Goal: Task Accomplishment & Management: Manage account settings

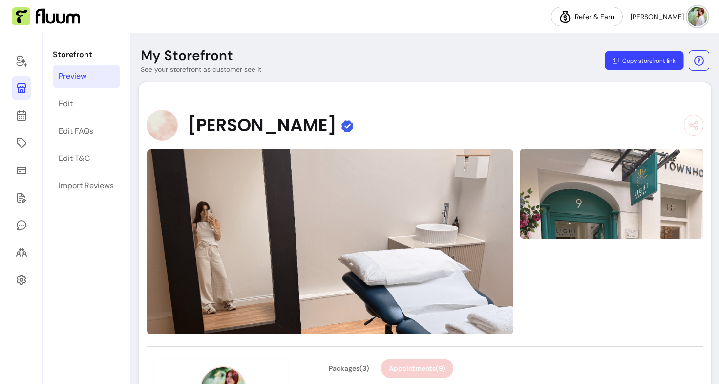
click at [628, 60] on button "Copy storefront link" at bounding box center [644, 60] width 79 height 19
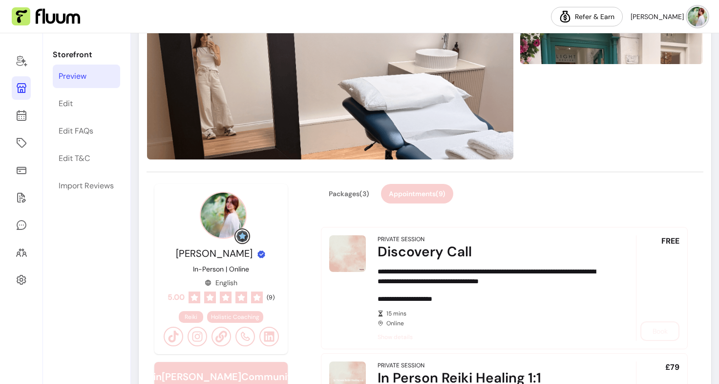
scroll to position [176, 0]
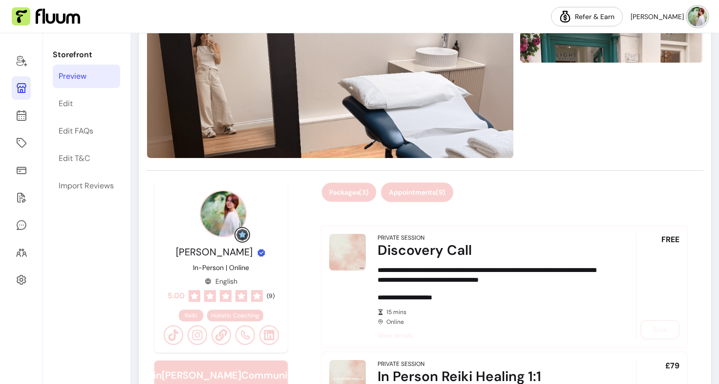
click at [351, 190] on button "Packages ( 3 )" at bounding box center [349, 192] width 55 height 19
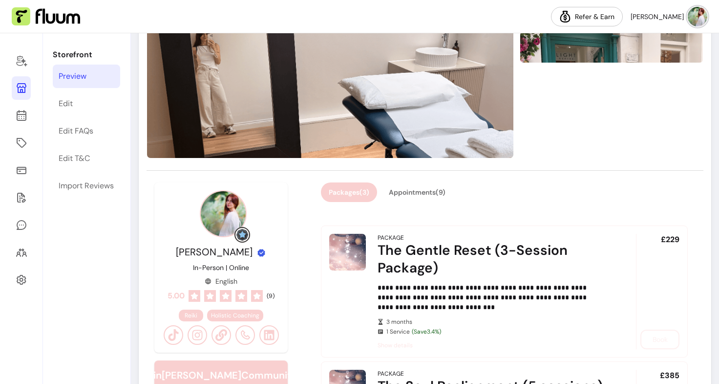
scroll to position [347, 0]
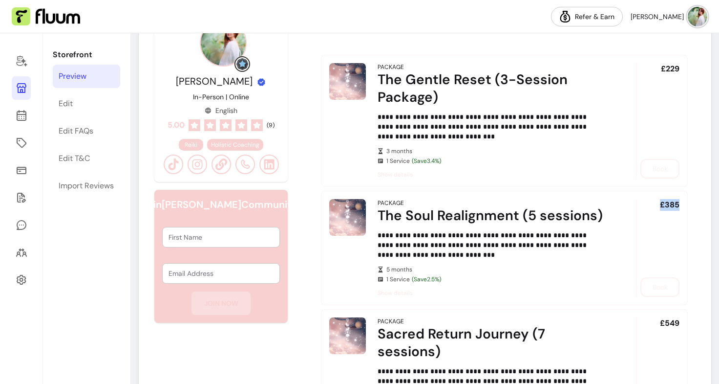
drag, startPoint x: 651, startPoint y: 202, endPoint x: 679, endPoint y: 199, distance: 28.1
click at [679, 199] on article "**********" at bounding box center [504, 248] width 367 height 114
copy div "£385"
drag, startPoint x: 654, startPoint y: 319, endPoint x: 684, endPoint y: 316, distance: 30.4
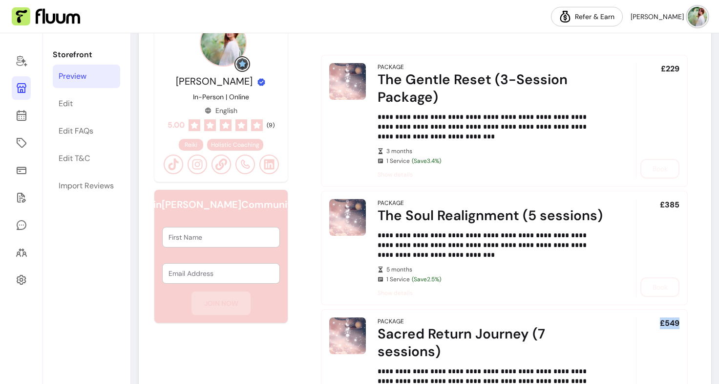
copy div "£549"
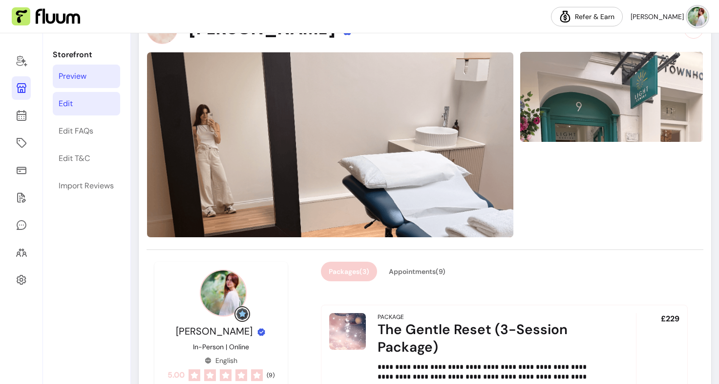
scroll to position [91, 0]
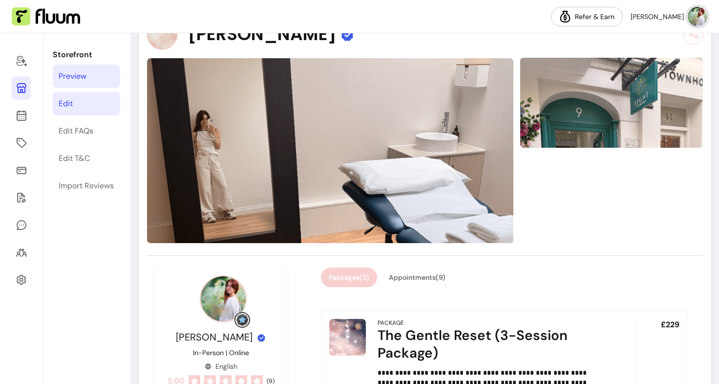
click at [67, 100] on div "Edit" at bounding box center [66, 104] width 14 height 12
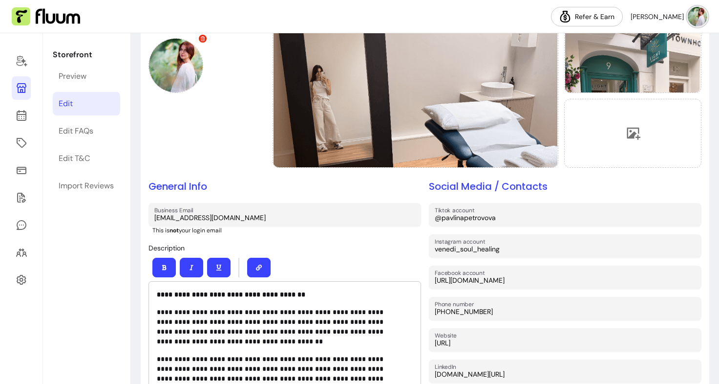
scroll to position [21, 0]
